Goal: Task Accomplishment & Management: Manage account settings

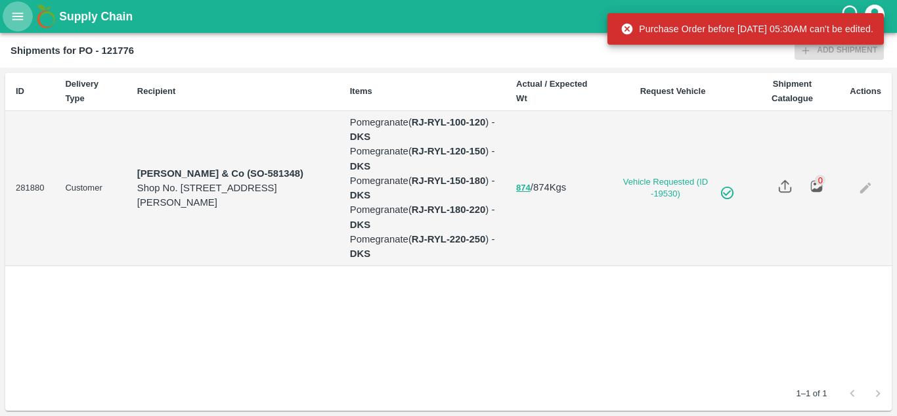
click at [18, 16] on icon "open drawer" at bounding box center [17, 15] width 11 height 7
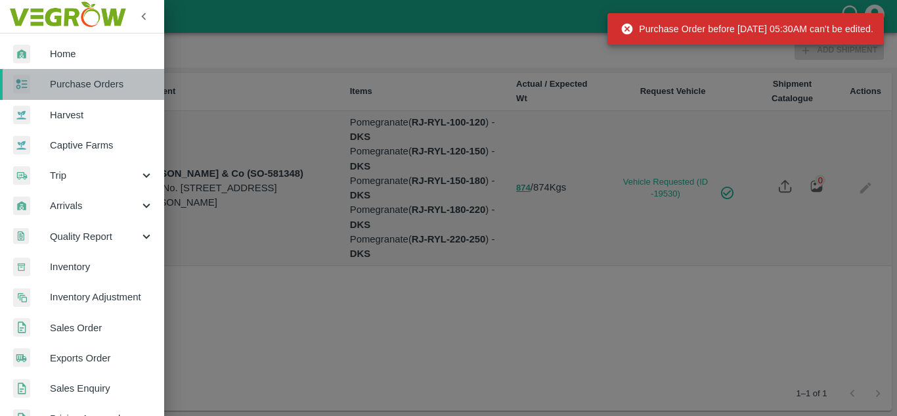
click at [118, 89] on span "Purchase Orders" at bounding box center [102, 84] width 104 height 14
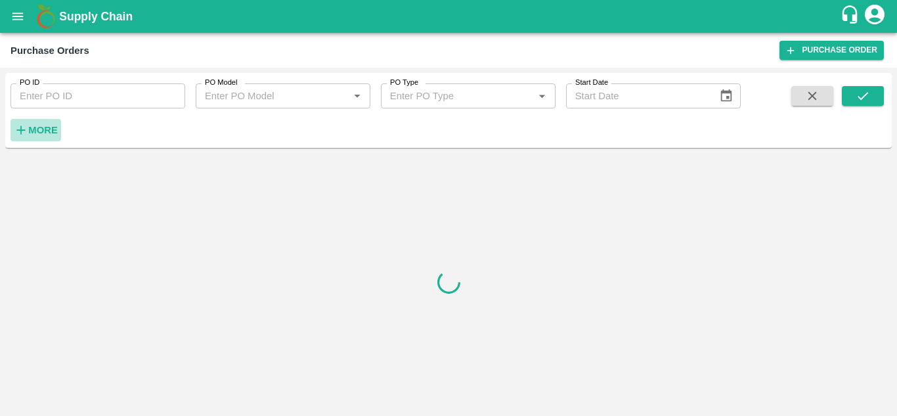
click at [45, 132] on strong "More" at bounding box center [43, 130] width 30 height 11
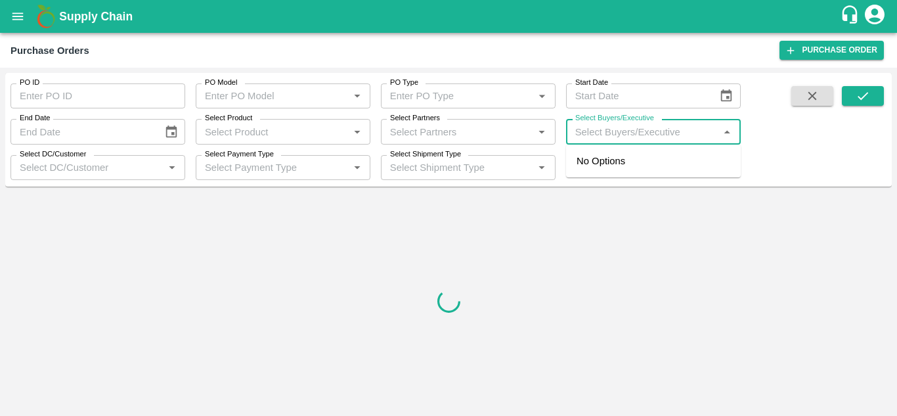
click at [588, 131] on input "Select Buyers/Executive" at bounding box center [642, 131] width 145 height 17
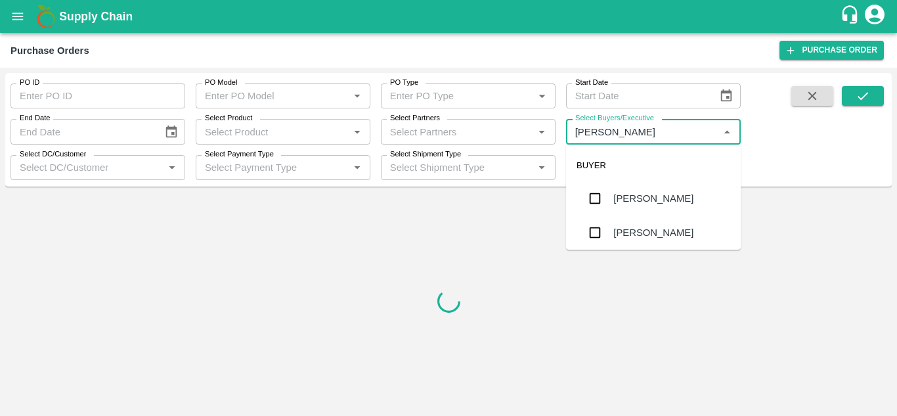
type input "Avinash"
click at [589, 227] on input "checkbox" at bounding box center [595, 232] width 26 height 26
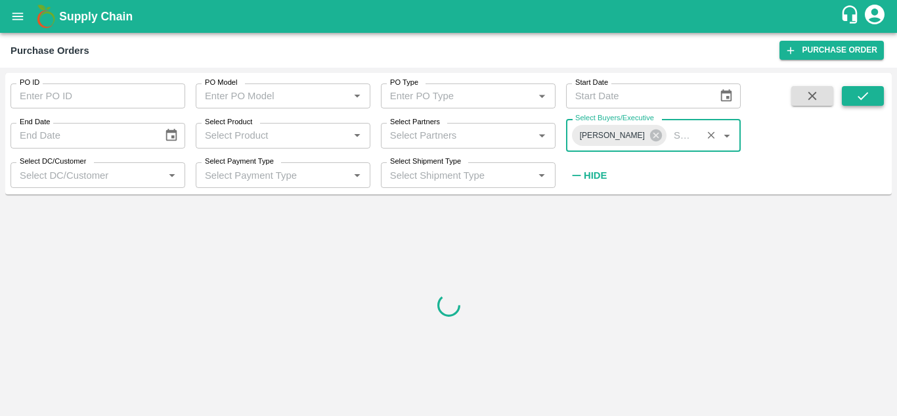
click at [864, 106] on button "submit" at bounding box center [863, 96] width 42 height 20
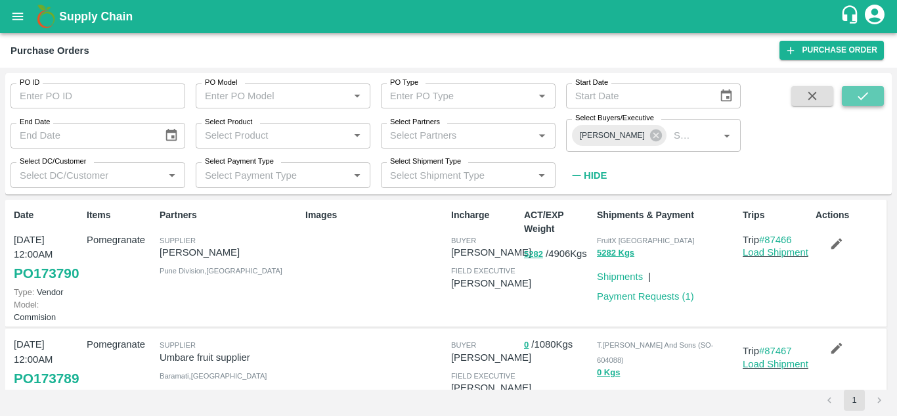
click at [864, 91] on icon "submit" at bounding box center [863, 96] width 14 height 14
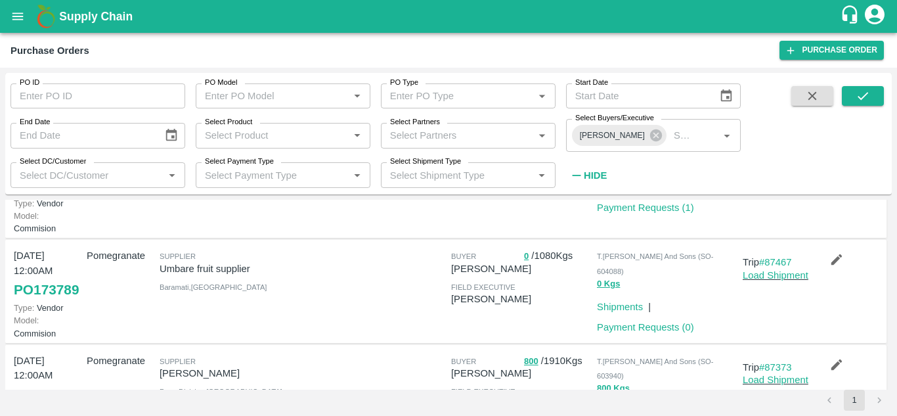
scroll to position [87, 0]
click at [757, 282] on link "Load Shipment" at bounding box center [776, 277] width 66 height 11
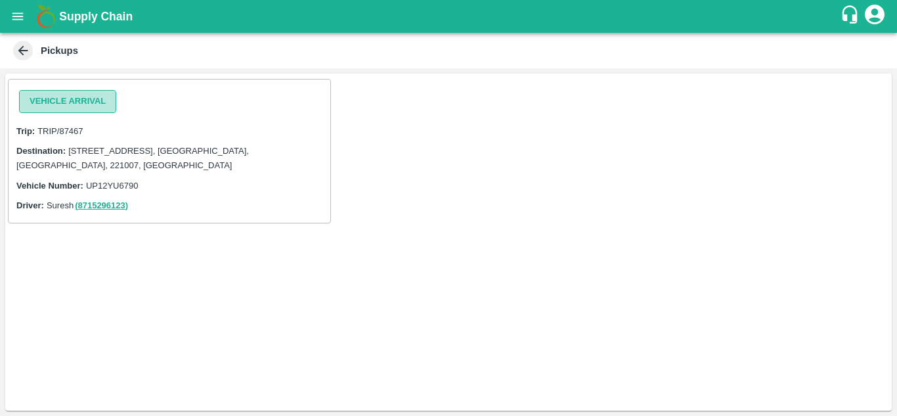
click at [51, 93] on button "Vehicle Arrival" at bounding box center [67, 101] width 97 height 23
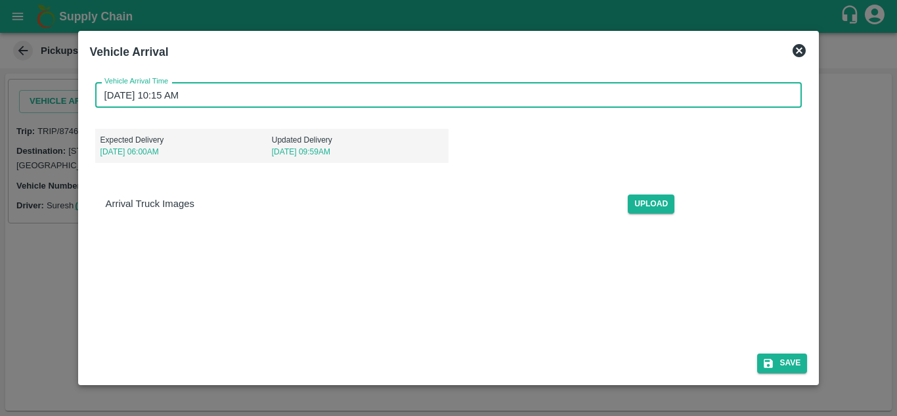
click at [104, 91] on input "07/09/2025 10:15 AM" at bounding box center [444, 94] width 698 height 25
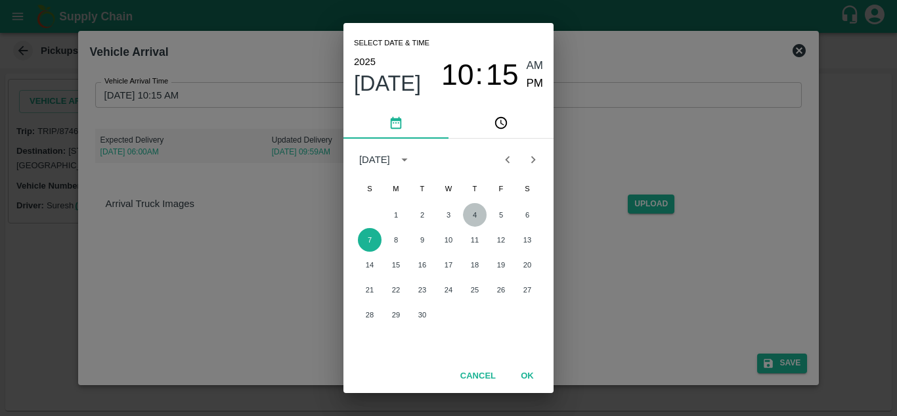
click at [472, 219] on button "4" at bounding box center [475, 215] width 24 height 24
type input "04/09/2025 10:15 AM"
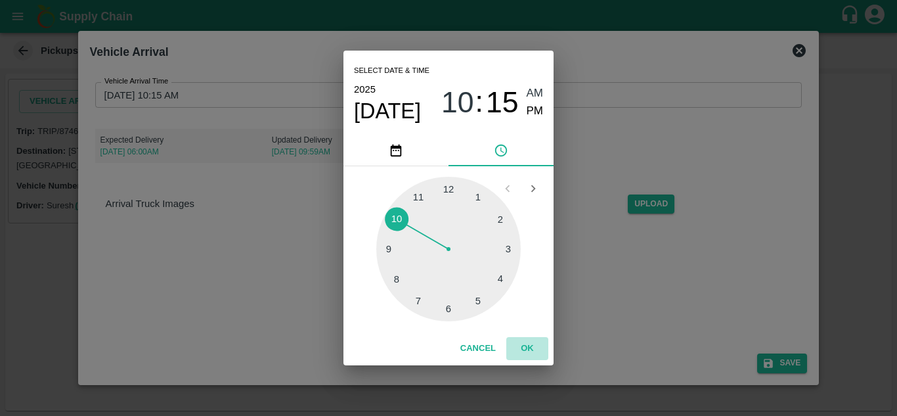
click at [522, 338] on button "OK" at bounding box center [527, 348] width 42 height 23
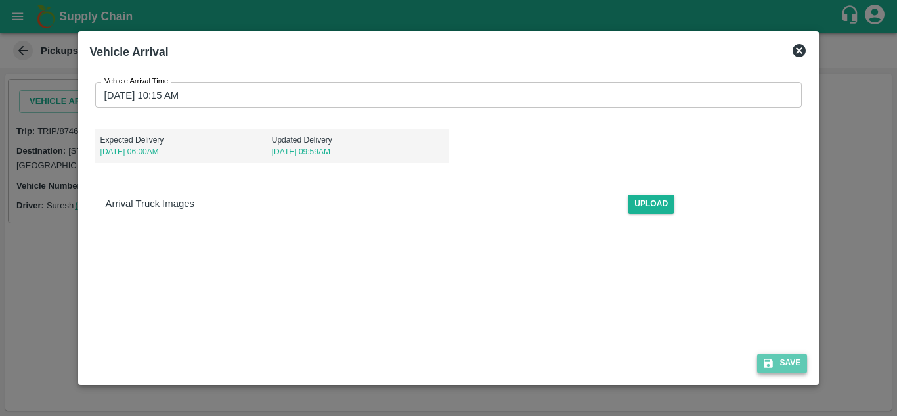
click at [790, 364] on button "Save" at bounding box center [782, 362] width 50 height 19
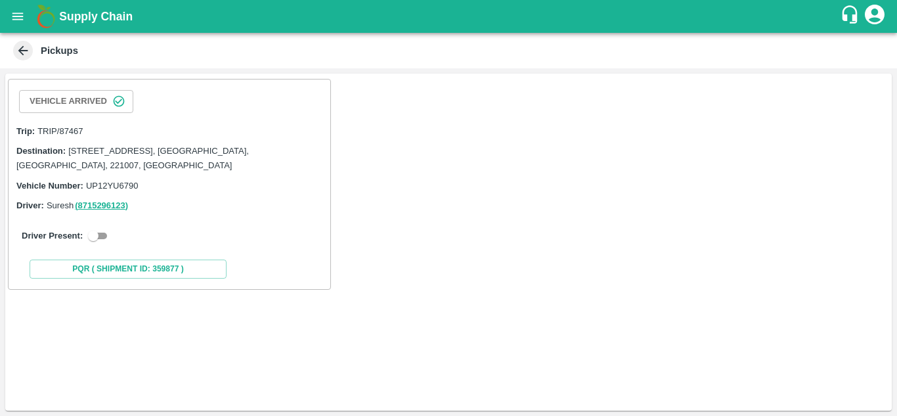
click at [99, 233] on input "checkbox" at bounding box center [93, 236] width 47 height 16
checkbox input "true"
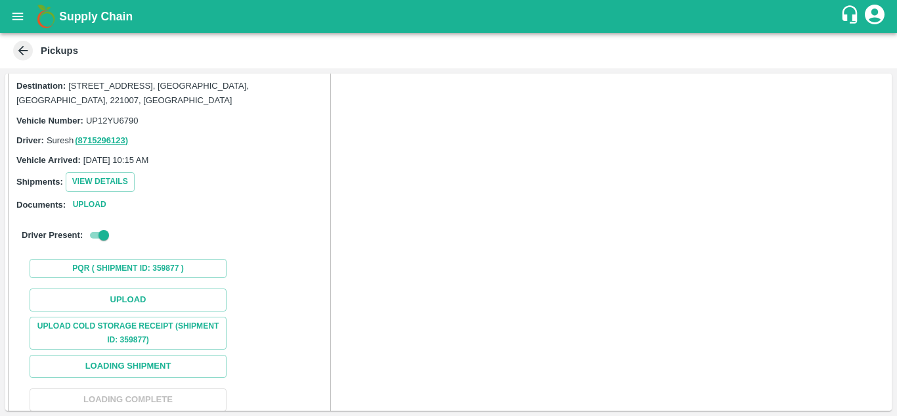
scroll to position [66, 0]
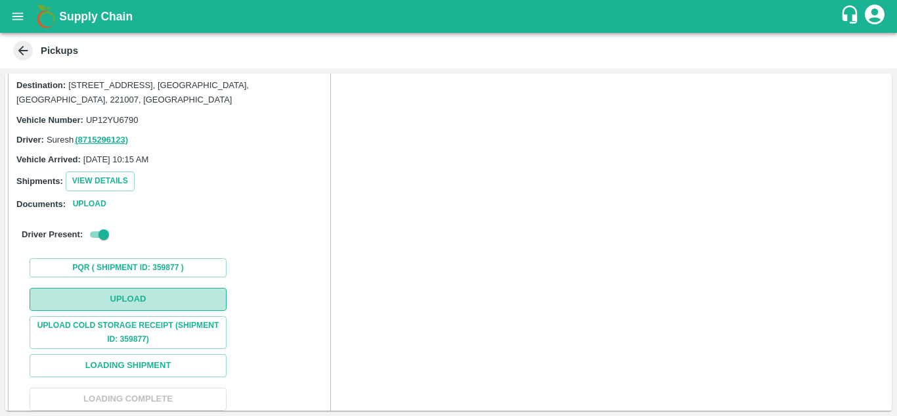
click at [125, 294] on button "Upload" at bounding box center [128, 299] width 197 height 23
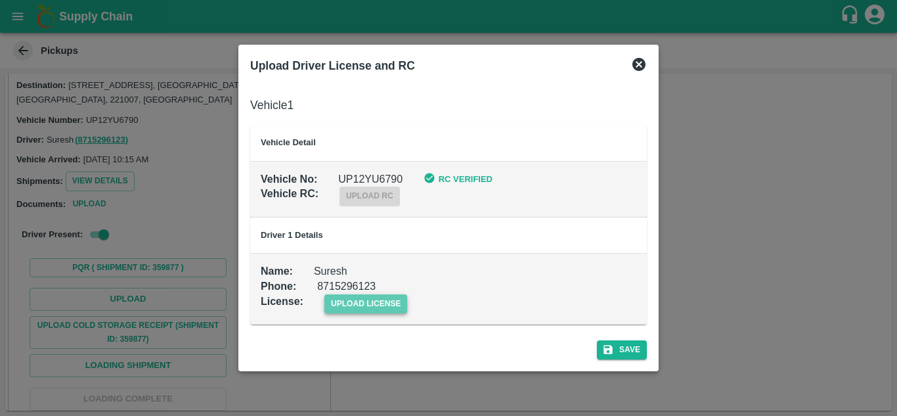
click at [372, 301] on span "upload license" at bounding box center [365, 303] width 83 height 19
click at [0, 0] on input "upload license" at bounding box center [0, 0] width 0 height 0
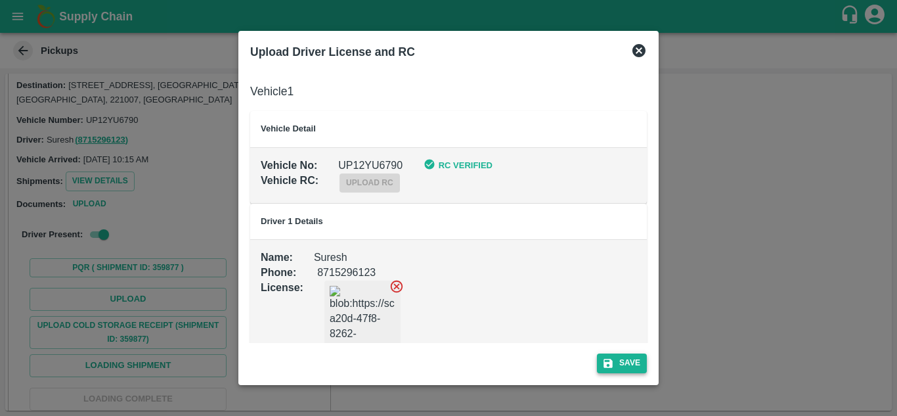
click at [610, 357] on icon "submit" at bounding box center [608, 363] width 12 height 12
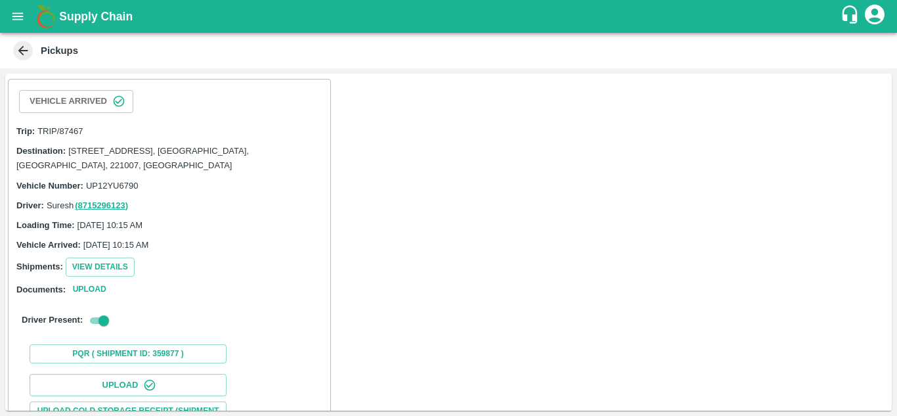
scroll to position [202, 0]
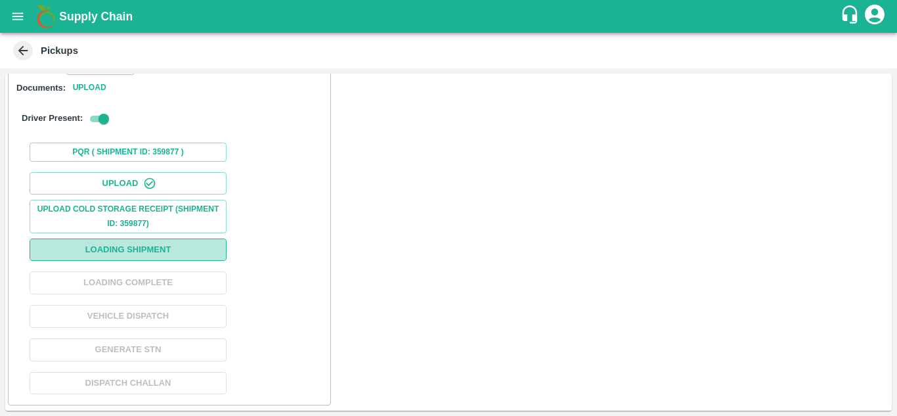
click at [83, 248] on button "Loading Shipment" at bounding box center [128, 249] width 197 height 23
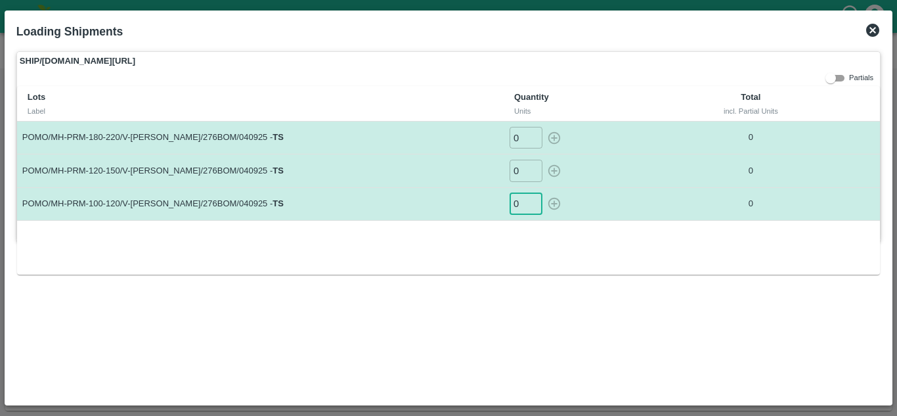
click at [520, 210] on input "0" at bounding box center [526, 204] width 33 height 22
type input "7"
click at [522, 173] on input "0" at bounding box center [526, 171] width 33 height 22
type input "99"
click at [517, 137] on input "0" at bounding box center [526, 138] width 33 height 22
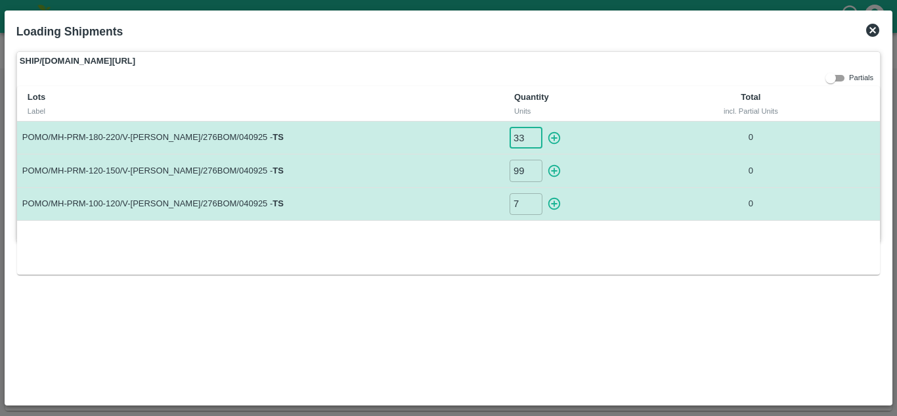
type input "33"
click at [392, 172] on td "POMO/MH-PRM-120-150/V-MH-Umbare/276BOM/040925 - TS" at bounding box center [260, 170] width 487 height 33
click at [551, 200] on icon "button" at bounding box center [554, 204] width 12 height 12
click at [553, 167] on icon "button" at bounding box center [554, 171] width 14 height 14
type input "0"
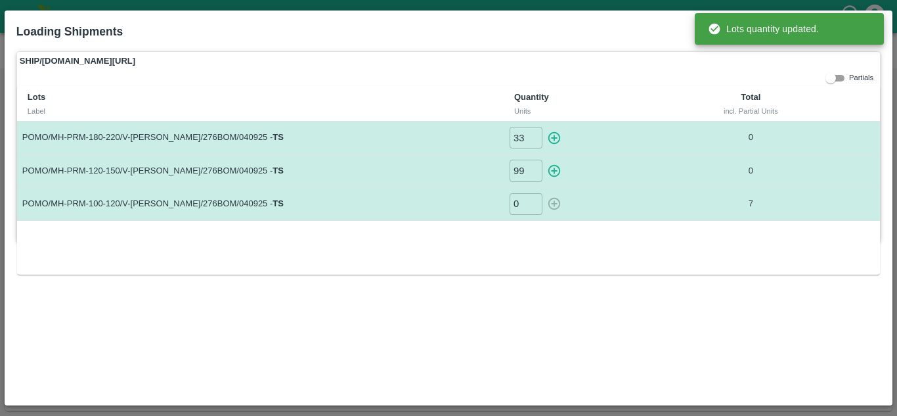
type input "0"
type input "7"
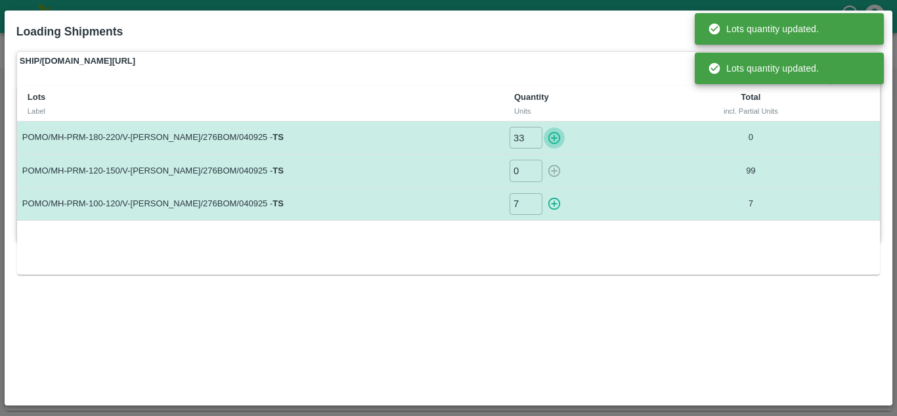
click at [553, 135] on icon "button" at bounding box center [554, 138] width 14 height 14
type input "0"
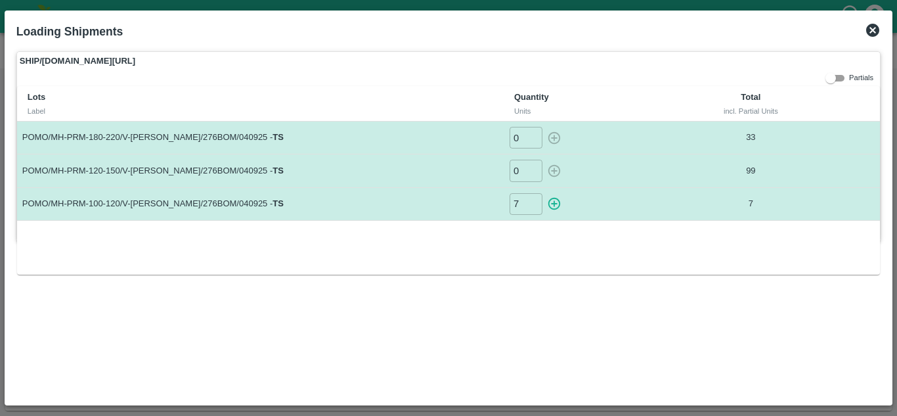
click at [871, 30] on icon at bounding box center [872, 30] width 13 height 13
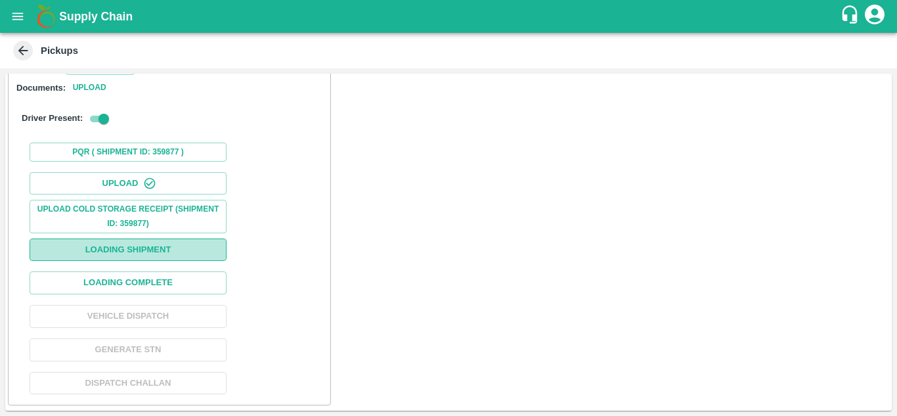
click at [131, 254] on button "Loading Shipment" at bounding box center [128, 249] width 197 height 23
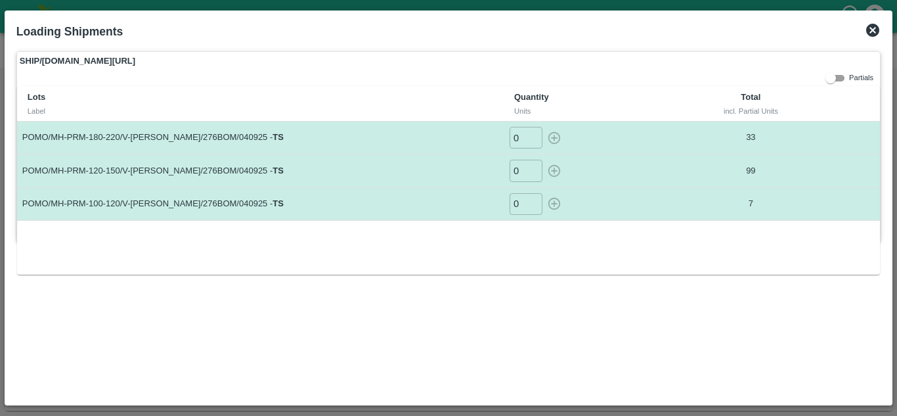
click at [870, 28] on icon at bounding box center [872, 30] width 13 height 13
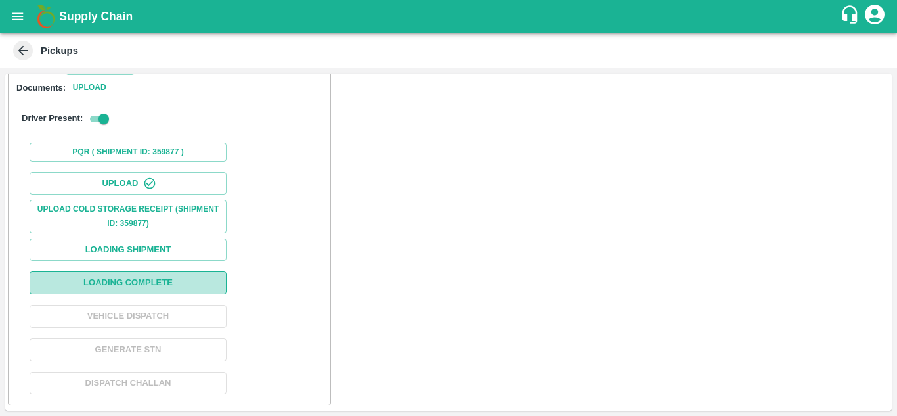
click at [106, 282] on button "Loading Complete" at bounding box center [128, 282] width 197 height 23
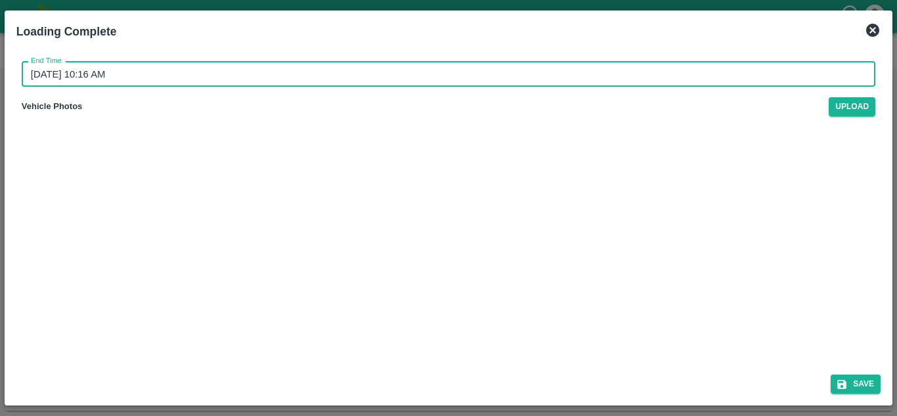
click at [28, 70] on input "07/09/2025 10:16 AM" at bounding box center [444, 74] width 845 height 25
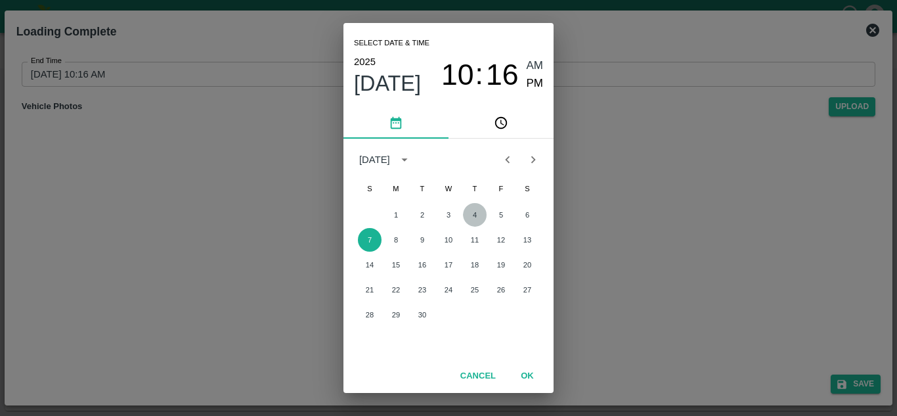
click at [468, 215] on button "4" at bounding box center [475, 215] width 24 height 24
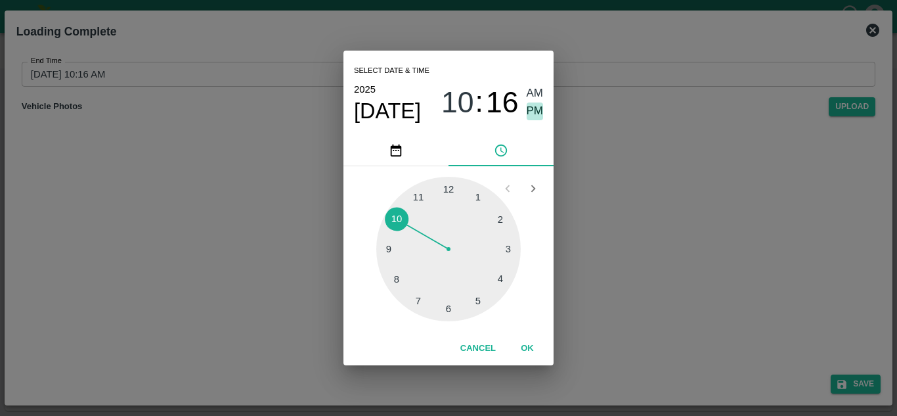
click at [534, 107] on span "PM" at bounding box center [535, 111] width 17 height 18
click at [525, 342] on button "OK" at bounding box center [527, 348] width 42 height 23
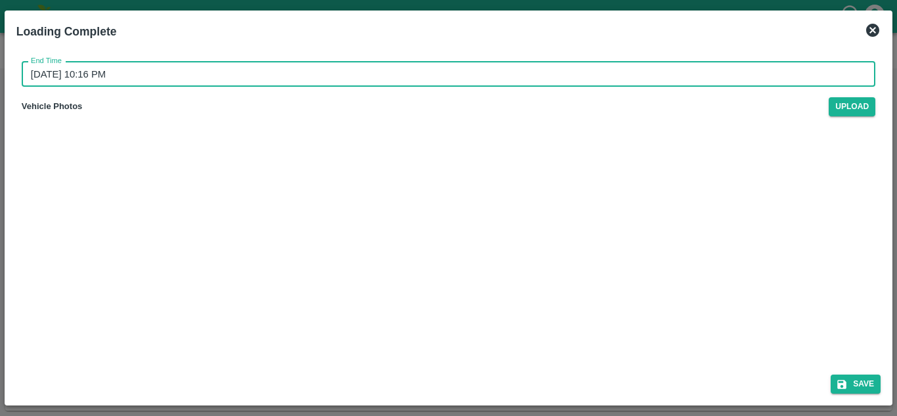
type input "07/09/2025 10:16 AM"
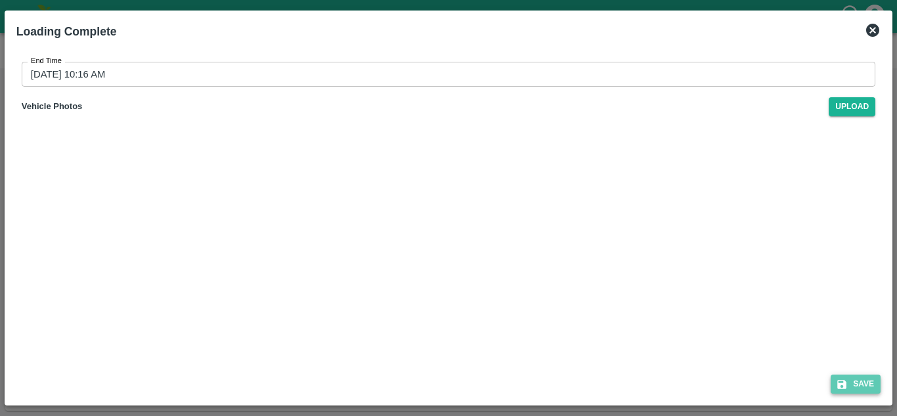
click at [859, 384] on button "Save" at bounding box center [856, 383] width 50 height 19
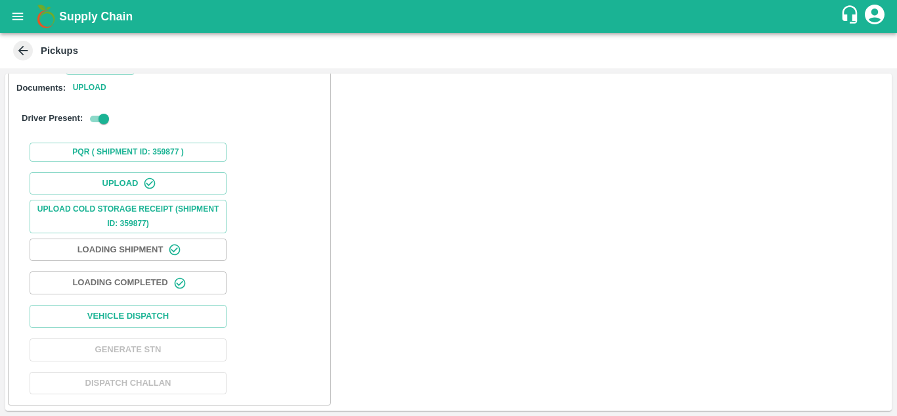
click at [88, 328] on div "Upload Upload Cold Storage Receipt (SHIPMENT ID: 359877) Loading Shipment Loadi…" at bounding box center [169, 283] width 311 height 233
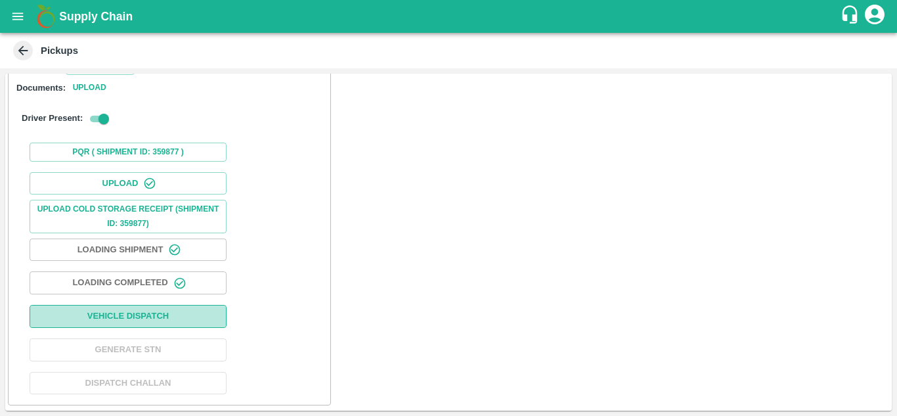
click at [83, 318] on button "Vehicle Dispatch" at bounding box center [128, 316] width 197 height 23
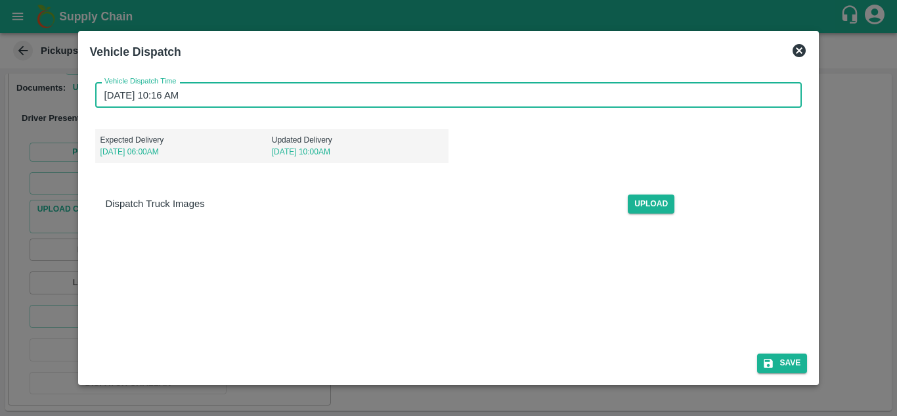
click at [109, 94] on input "07/09/2025 10:16 AM" at bounding box center [444, 94] width 698 height 25
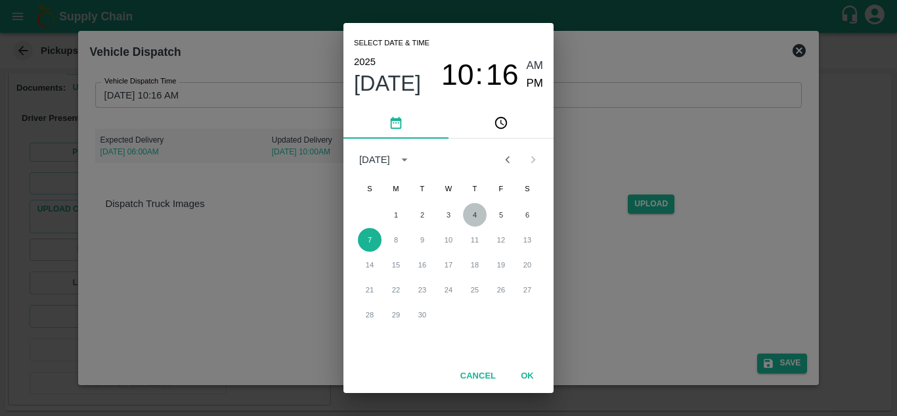
click at [470, 215] on button "4" at bounding box center [475, 215] width 24 height 24
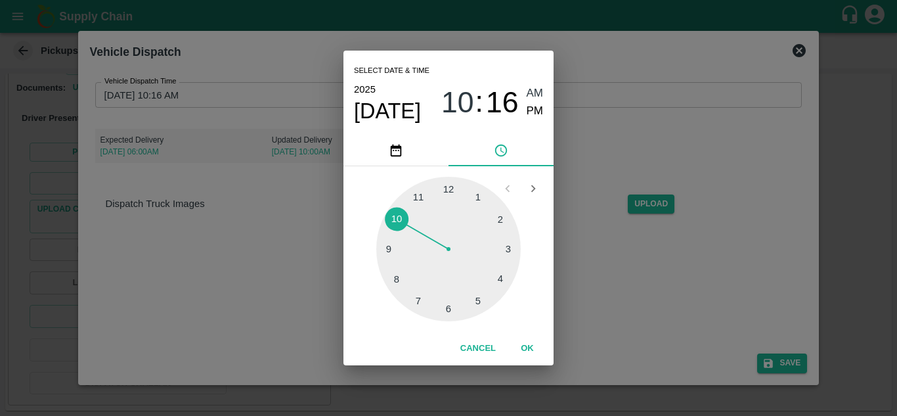
click at [418, 190] on div at bounding box center [448, 249] width 145 height 145
click at [525, 114] on div "11 : 16 AM PM" at bounding box center [492, 102] width 102 height 35
click at [534, 112] on span "PM" at bounding box center [535, 111] width 17 height 18
type input "04/09/2025 11:16 PM"
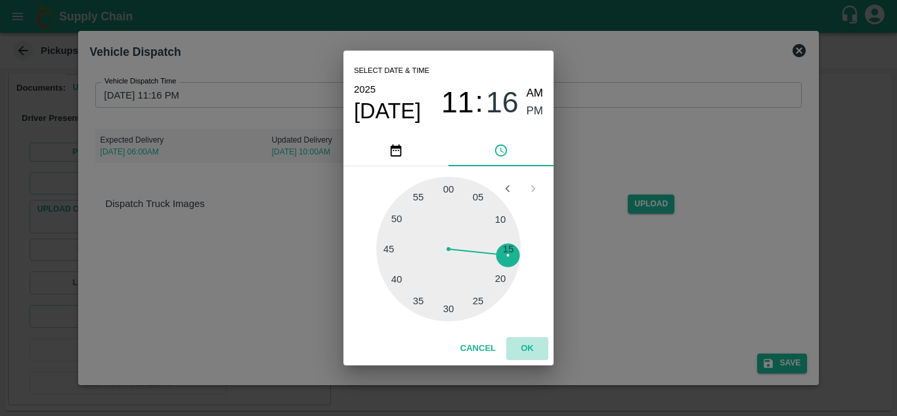
click at [530, 349] on button "OK" at bounding box center [527, 348] width 42 height 23
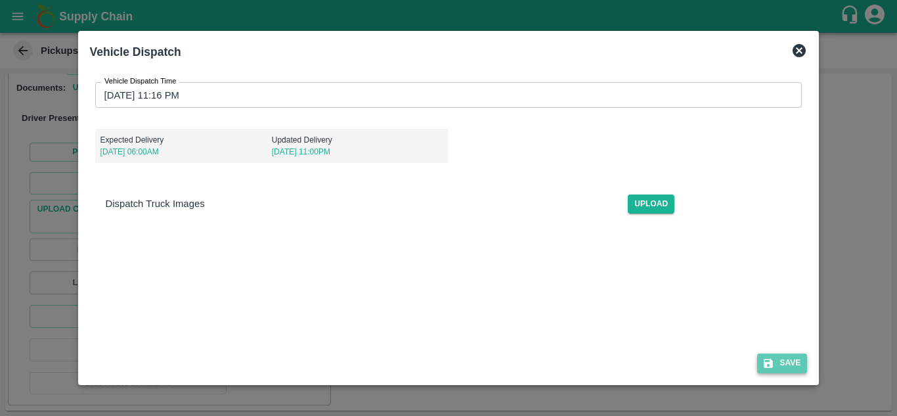
click at [788, 362] on button "Save" at bounding box center [782, 362] width 50 height 19
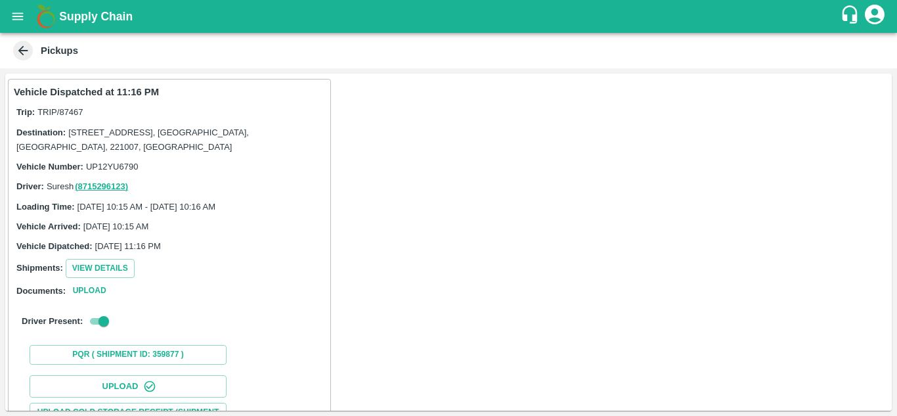
scroll to position [203, 0]
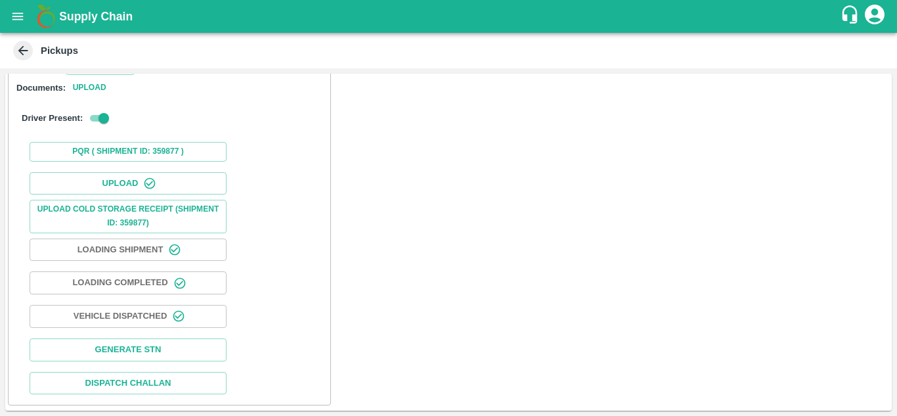
click at [26, 49] on icon at bounding box center [23, 50] width 14 height 14
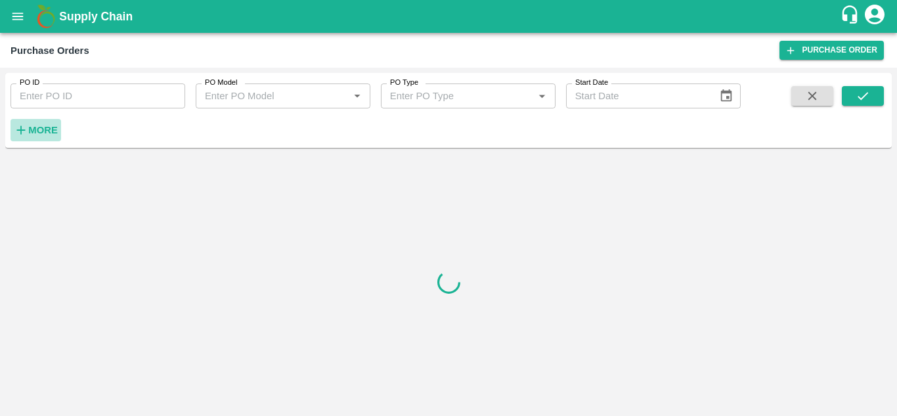
click at [37, 129] on strong "More" at bounding box center [43, 130] width 30 height 11
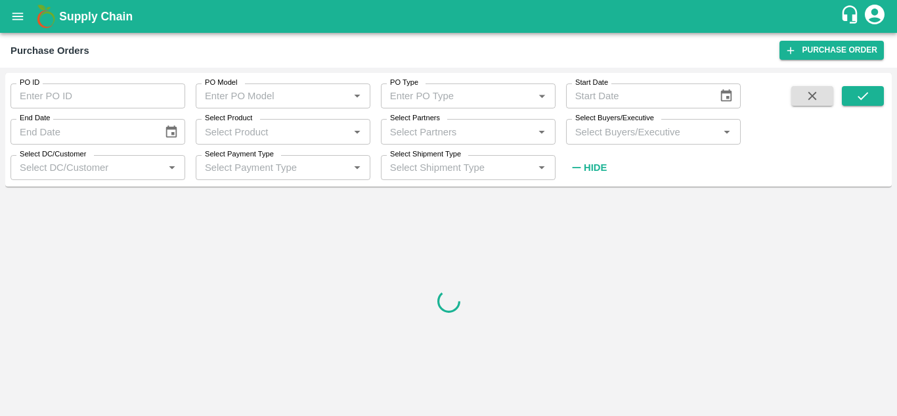
click at [625, 131] on input "Select Buyers/Executive" at bounding box center [642, 131] width 145 height 17
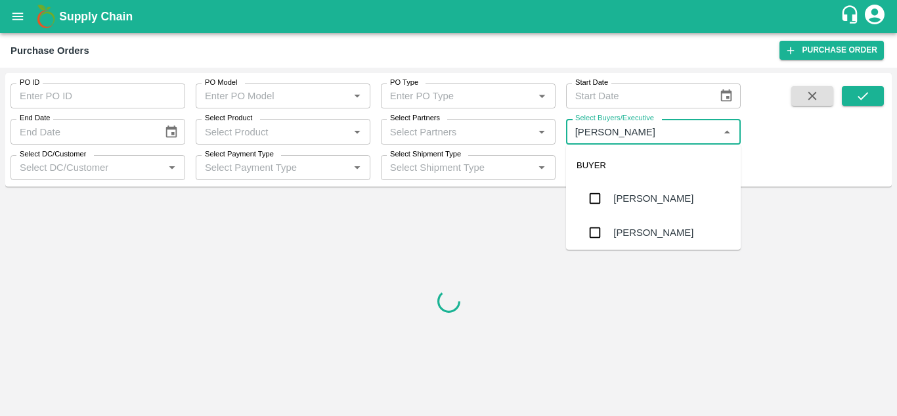
type input "Avinash"
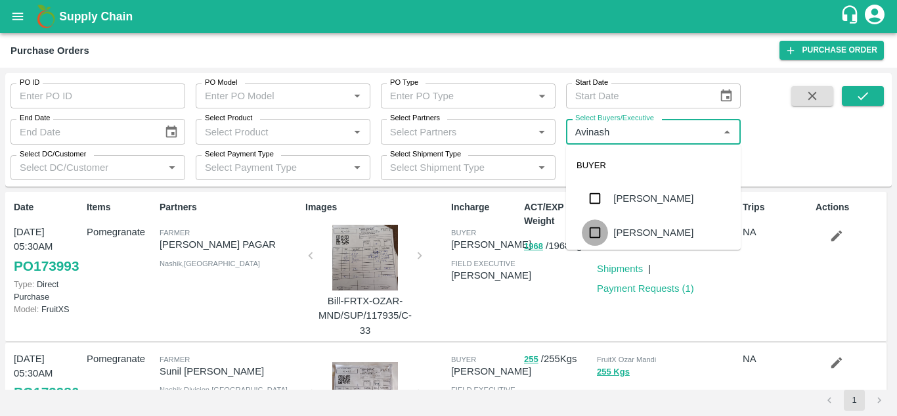
click at [600, 236] on input "checkbox" at bounding box center [595, 232] width 26 height 26
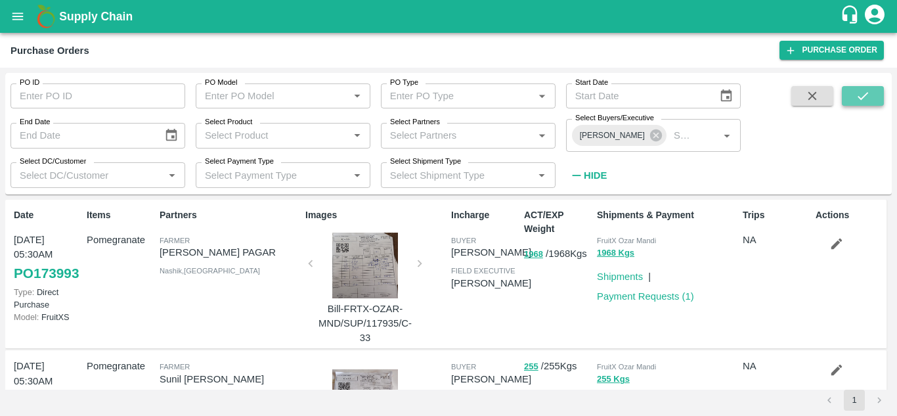
click at [876, 95] on button "submit" at bounding box center [863, 96] width 42 height 20
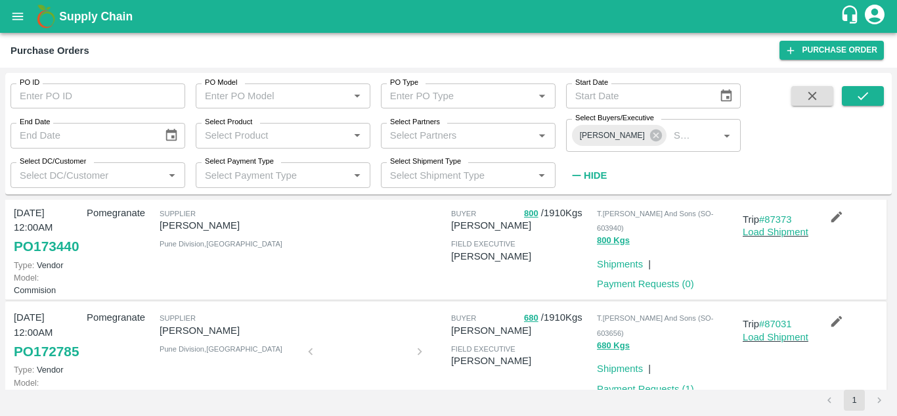
scroll to position [236, 0]
click at [22, 258] on link "PO 173440" at bounding box center [46, 246] width 65 height 24
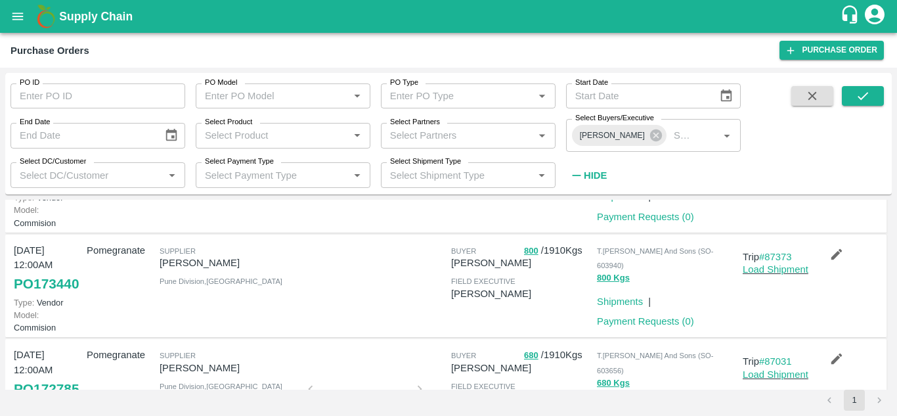
scroll to position [200, 0]
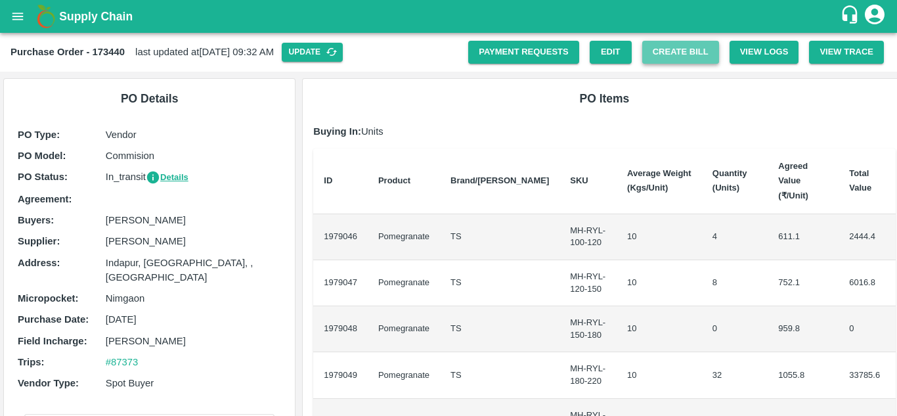
click at [678, 56] on button "Create Bill" at bounding box center [680, 52] width 77 height 23
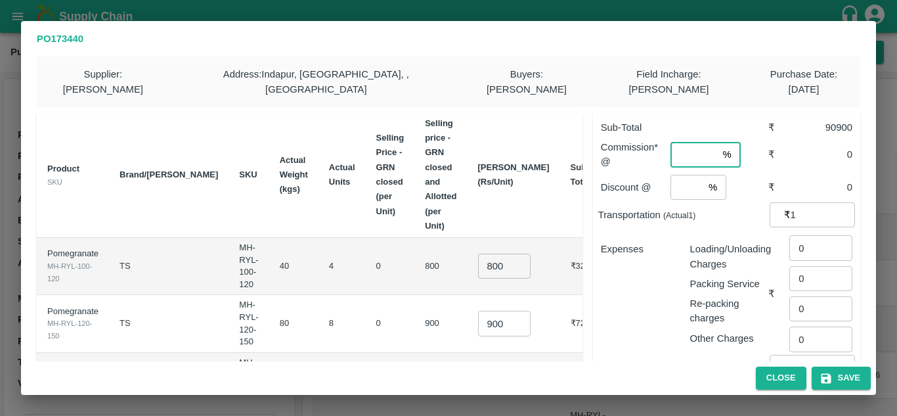
click at [679, 142] on input "number" at bounding box center [694, 154] width 47 height 25
type input "8"
click at [678, 175] on input "number" at bounding box center [687, 187] width 33 height 25
type input "2"
click at [636, 248] on div "Expenses" at bounding box center [634, 288] width 89 height 114
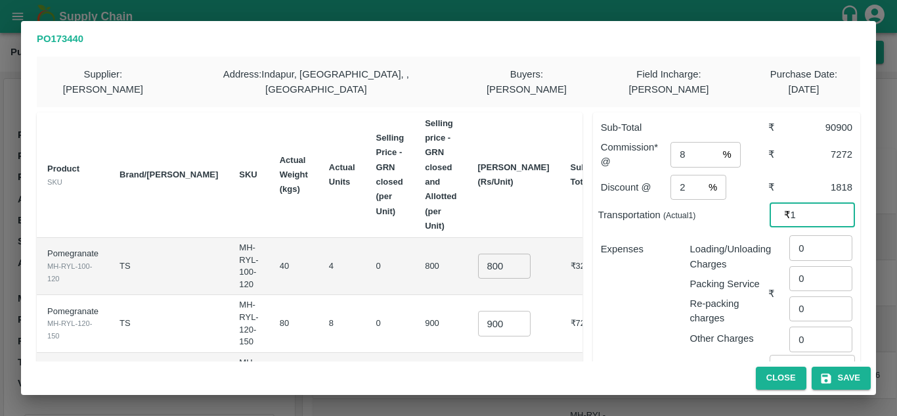
click at [801, 202] on input "1" at bounding box center [823, 214] width 64 height 25
type input "7680"
click at [651, 263] on div "Expenses" at bounding box center [634, 288] width 89 height 114
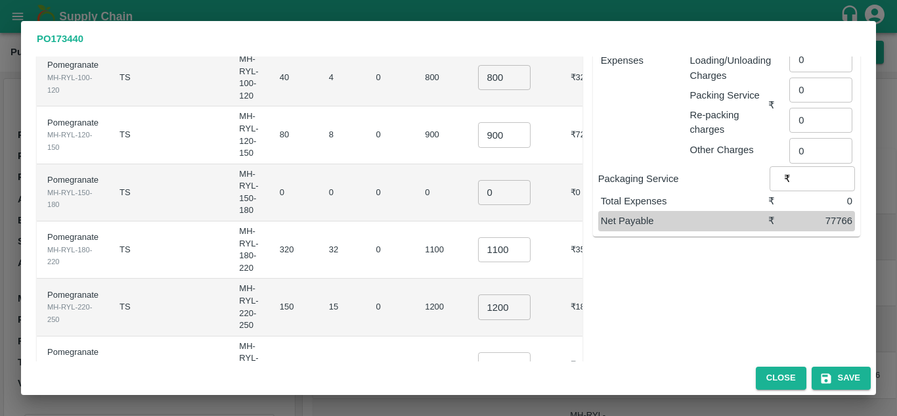
scroll to position [198, 0]
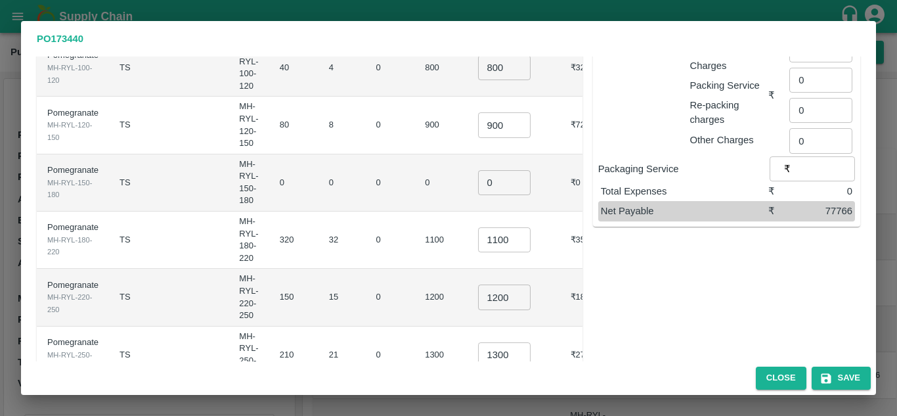
click at [319, 326] on td "21" at bounding box center [342, 354] width 47 height 57
